Goal: Transaction & Acquisition: Book appointment/travel/reservation

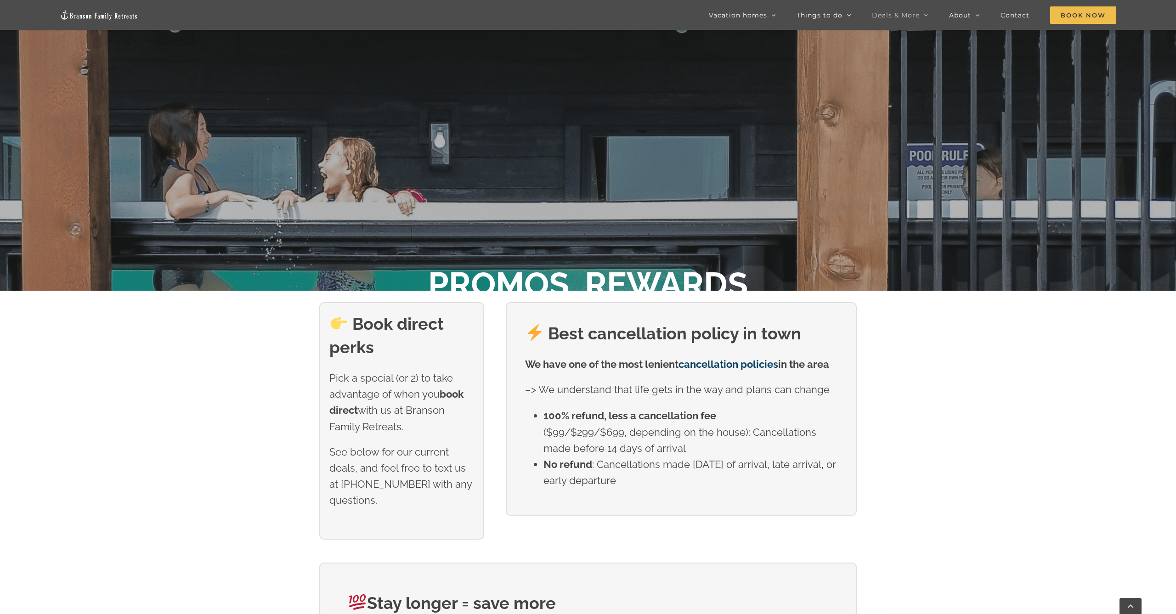
scroll to position [322, 0]
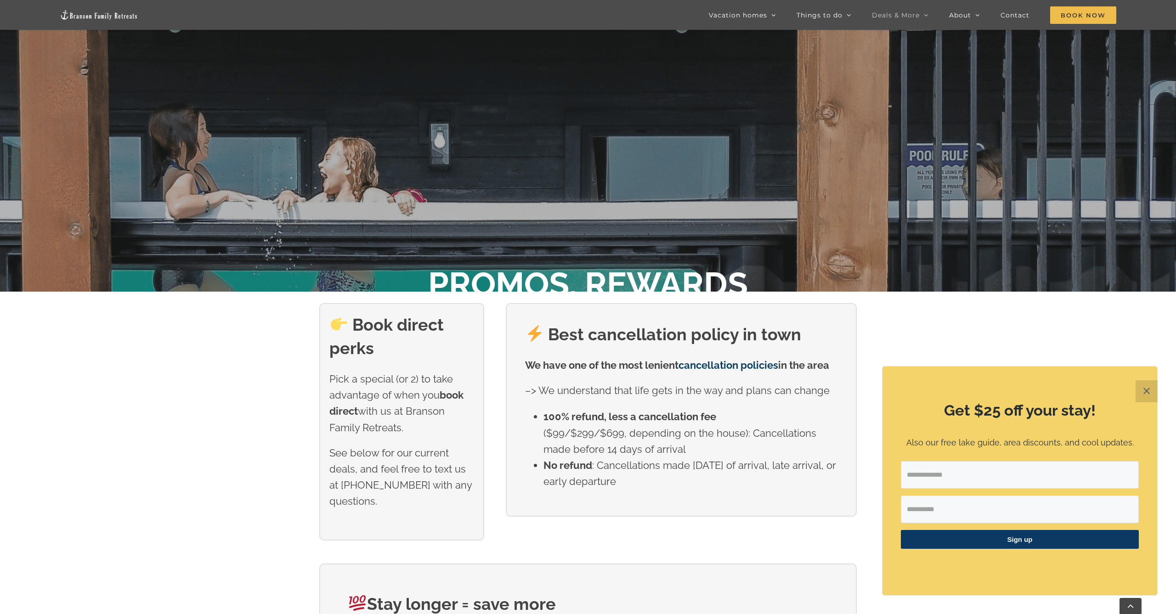
click at [1152, 391] on button "✕" at bounding box center [1146, 391] width 22 height 22
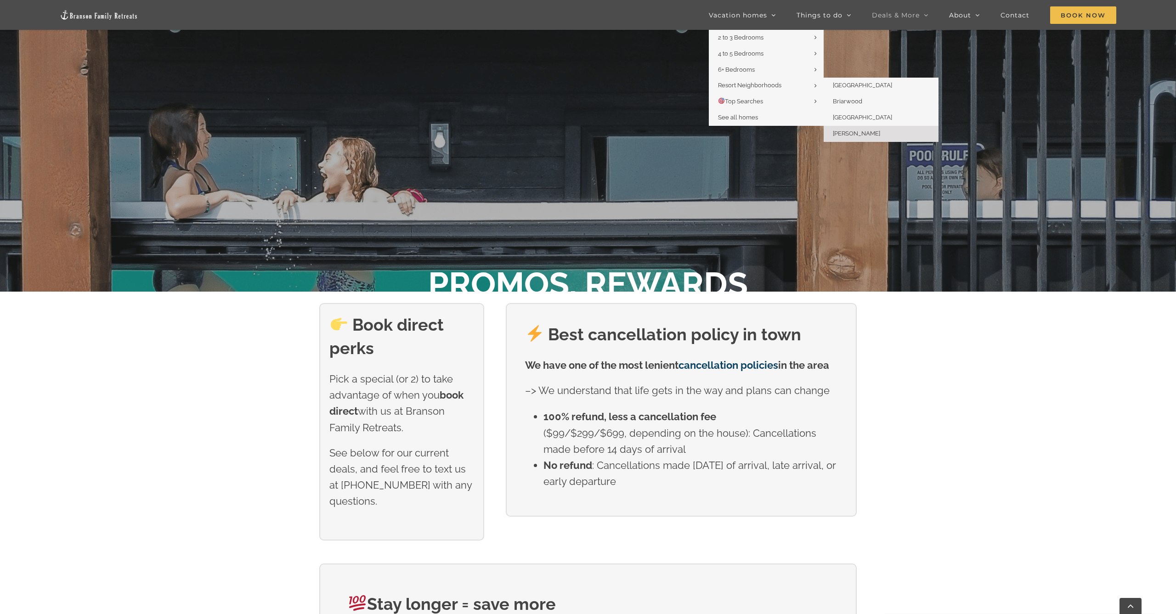
click at [856, 130] on span "[PERSON_NAME]" at bounding box center [856, 133] width 47 height 7
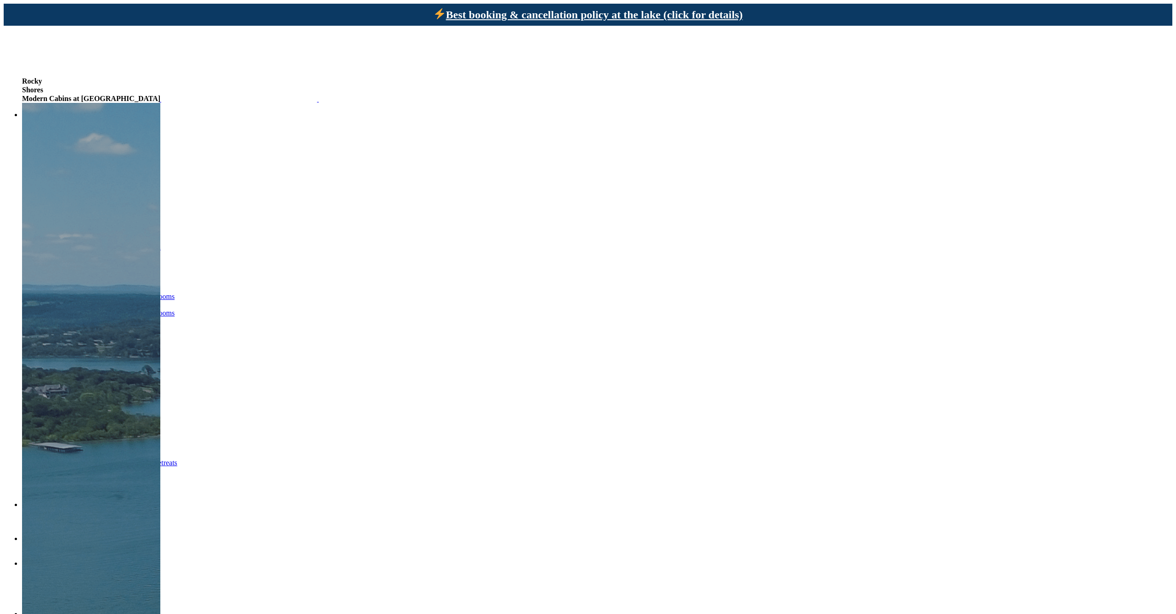
click at [69, 111] on span "Vacation homes" at bounding box center [45, 115] width 47 height 8
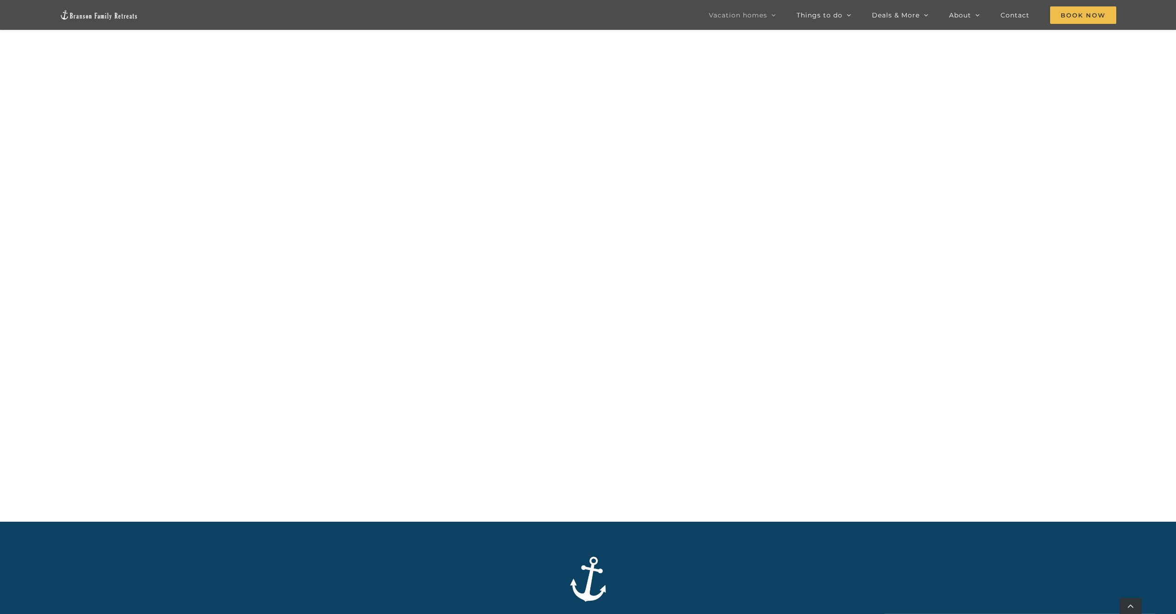
scroll to position [709, 0]
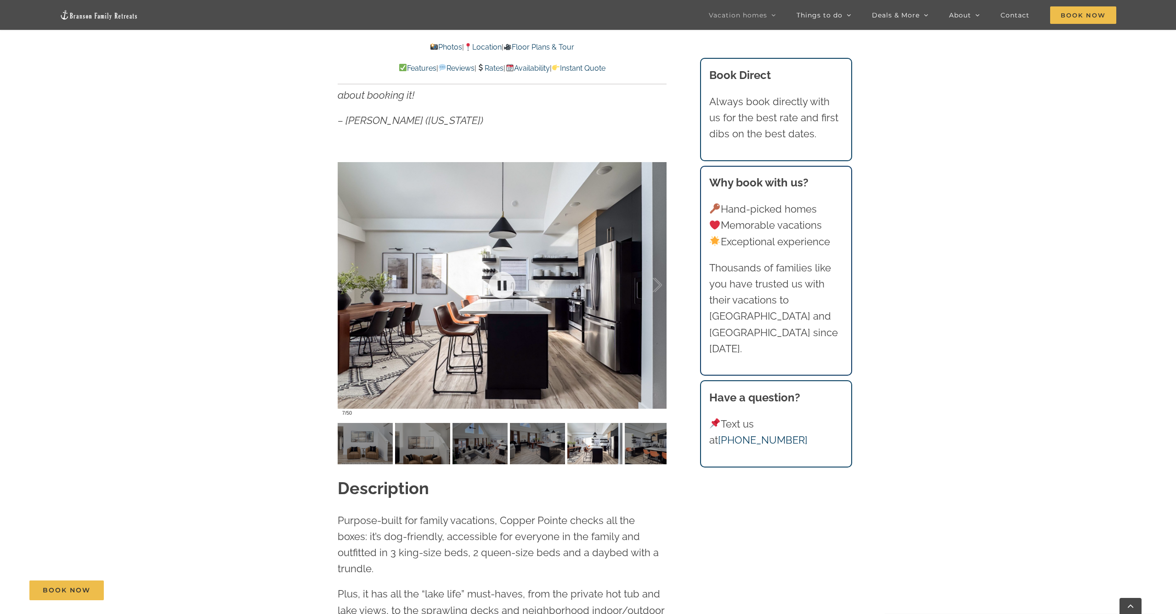
scroll to position [786, 0]
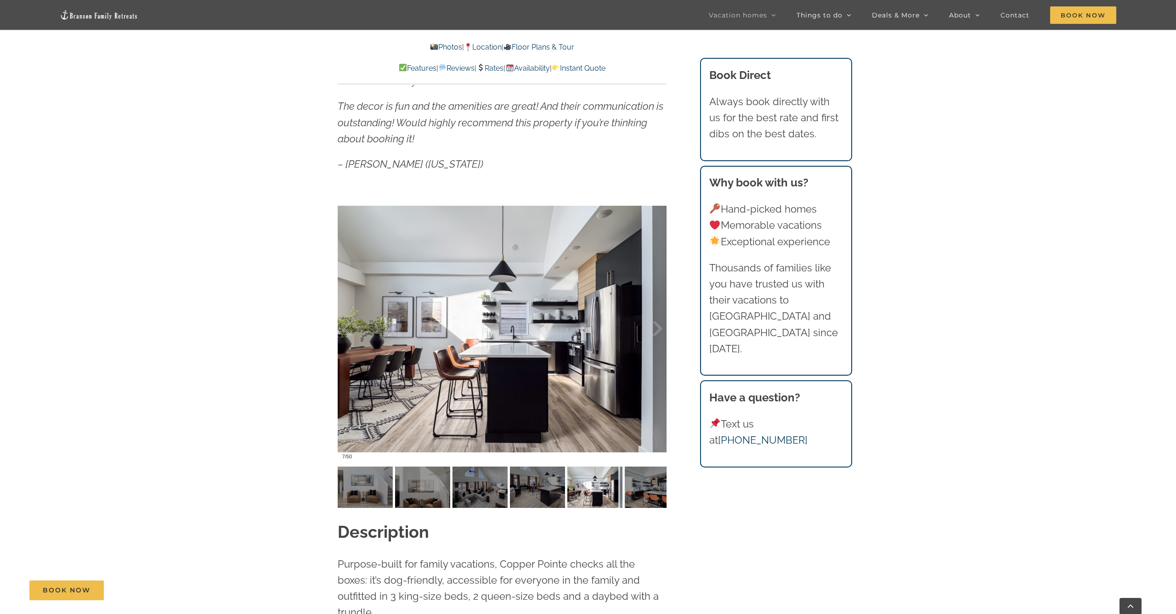
click at [497, 68] on link "Rates" at bounding box center [489, 68] width 27 height 9
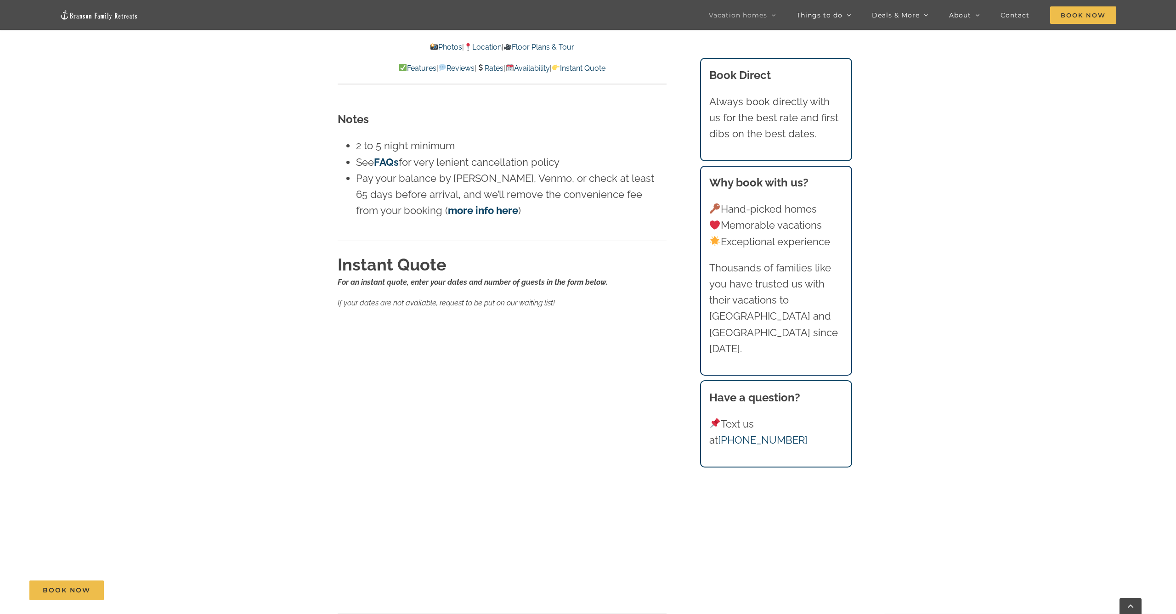
scroll to position [5471, 0]
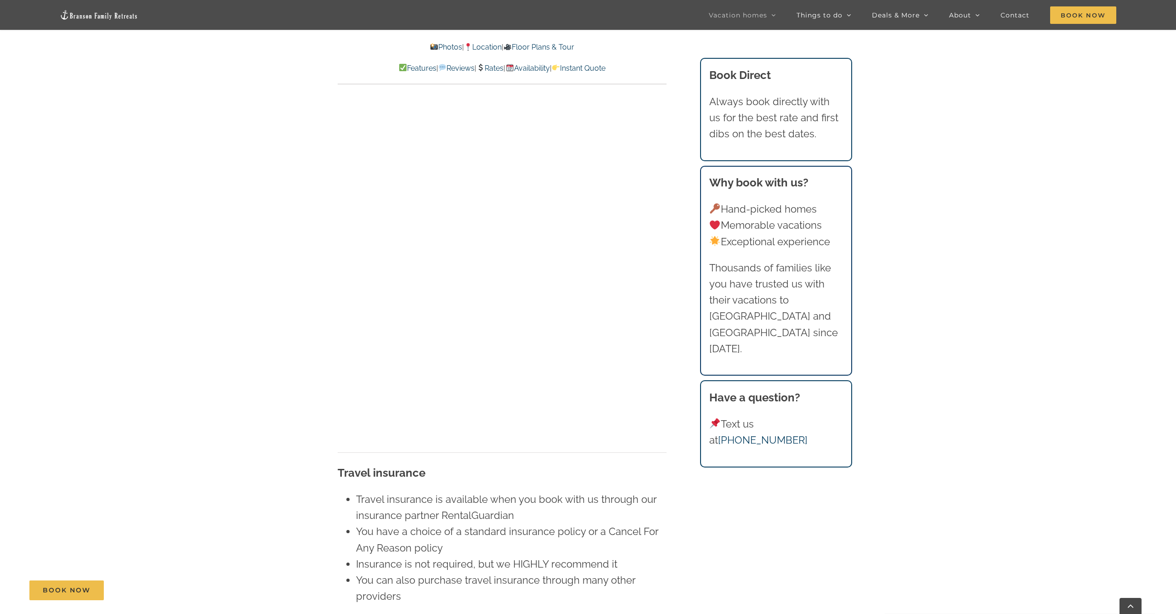
scroll to position [5694, 0]
